Goal: Submit feedback/report problem

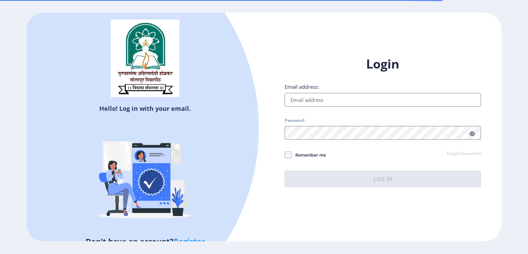
click at [307, 104] on input "Email address:" at bounding box center [383, 100] width 196 height 14
type input "[EMAIL_ADDRESS][DOMAIN_NAME]"
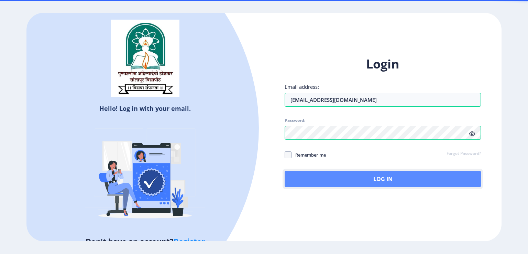
click at [362, 181] on button "Log In" at bounding box center [383, 178] width 196 height 16
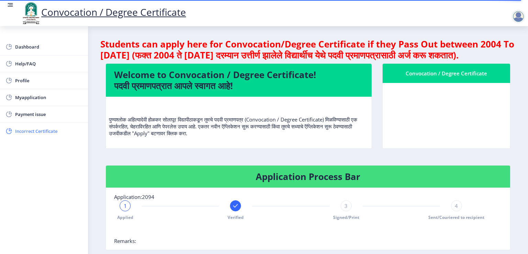
click at [32, 129] on span "Incorrect Certificate" at bounding box center [48, 131] width 67 height 8
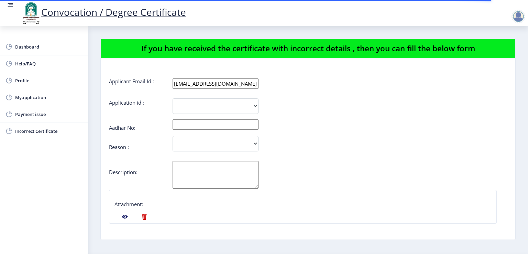
scroll to position [140, 0]
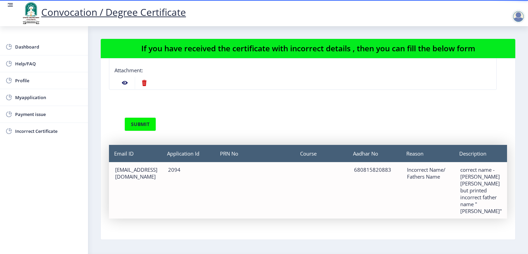
click at [156, 166] on div "[EMAIL_ADDRESS][DOMAIN_NAME]" at bounding box center [135, 173] width 41 height 14
click at [180, 166] on div "2094" at bounding box center [188, 169] width 41 height 7
click at [380, 171] on div "Aadhar No 680815820883" at bounding box center [374, 190] width 53 height 56
click at [433, 172] on div "Incorrect Name/ Fathers Name" at bounding box center [427, 173] width 41 height 14
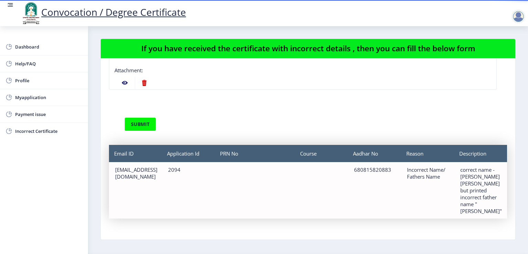
click at [461, 172] on div "correct name - [PERSON_NAME] [PERSON_NAME] but printed incorrect father name "[…" at bounding box center [480, 190] width 41 height 48
click at [18, 95] on span "Myapplication" at bounding box center [48, 97] width 67 height 8
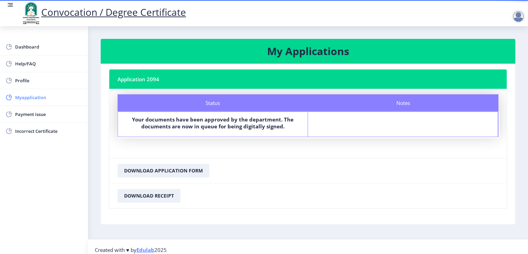
click at [34, 98] on span "Myapplication" at bounding box center [48, 97] width 67 height 8
click at [46, 98] on span "Myapplication" at bounding box center [48, 97] width 67 height 8
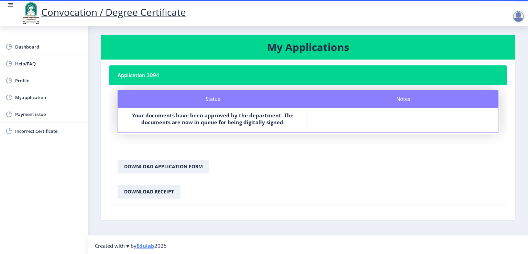
scroll to position [5, 0]
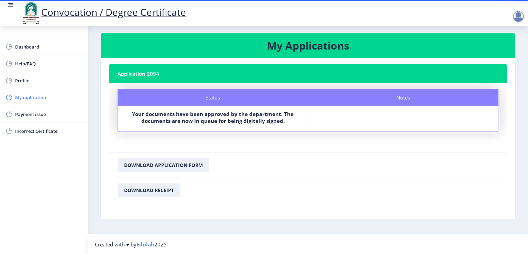
click at [25, 97] on span "Myapplication" at bounding box center [48, 97] width 67 height 8
click at [38, 44] on span "Dashboard" at bounding box center [48, 47] width 67 height 8
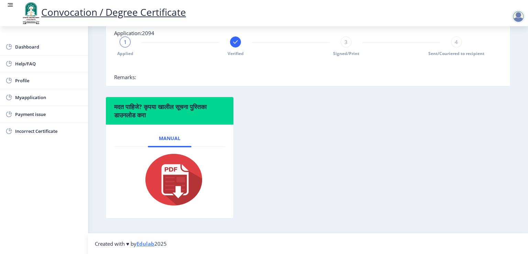
scroll to position [174, 0]
